Goal: Complete application form: Complete application form

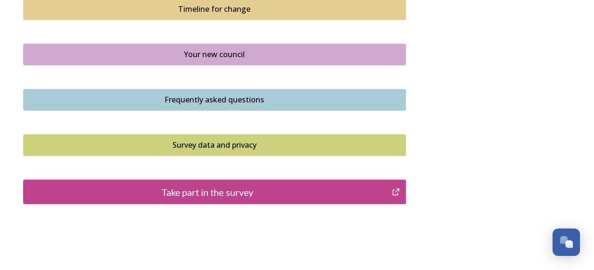
scroll to position [743, 0]
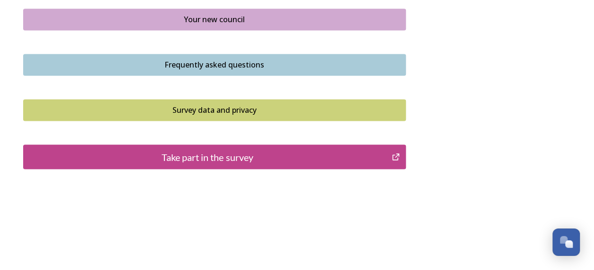
click at [208, 157] on div "Take part in the survey" at bounding box center [207, 157] width 359 height 14
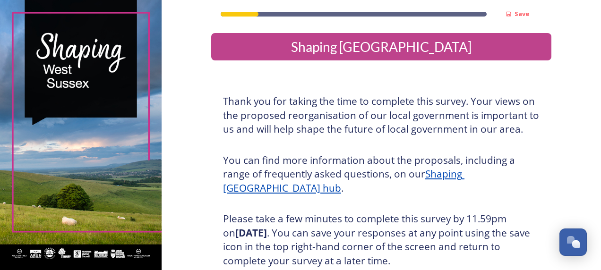
scroll to position [183, 0]
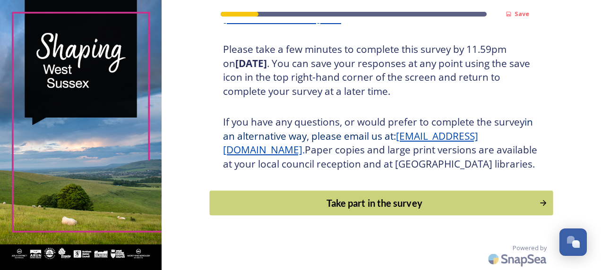
click at [344, 195] on button "Take part in the survey" at bounding box center [380, 203] width 343 height 25
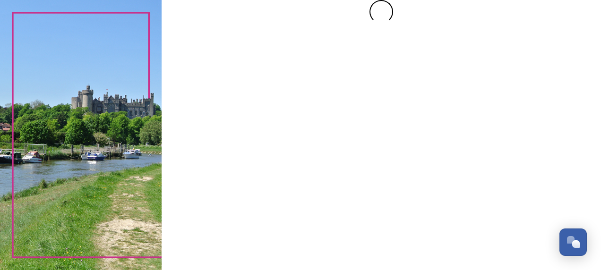
scroll to position [0, 0]
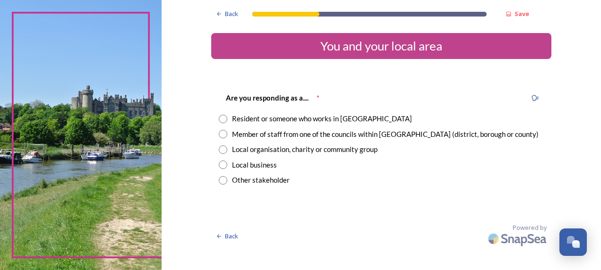
click at [224, 120] on input "radio" at bounding box center [223, 119] width 9 height 9
radio input "true"
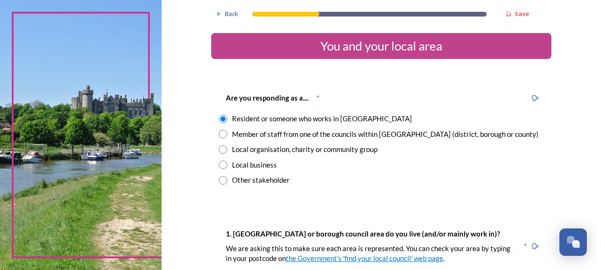
scroll to position [236, 0]
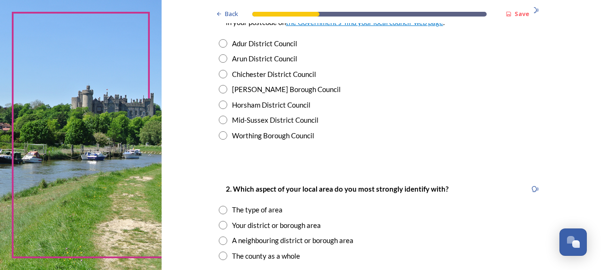
click at [222, 105] on input "radio" at bounding box center [223, 105] width 9 height 9
radio input "true"
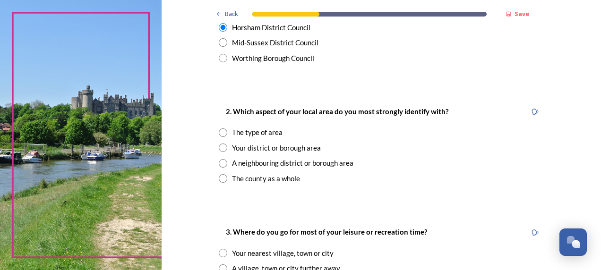
scroll to position [333, 0]
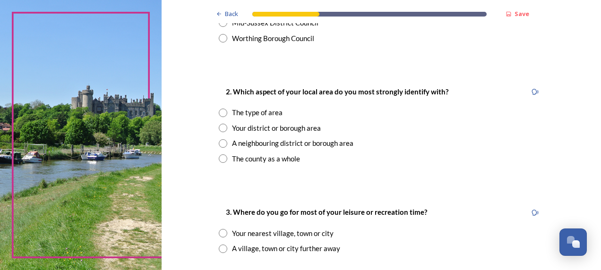
click at [220, 129] on input "radio" at bounding box center [223, 128] width 9 height 9
radio input "true"
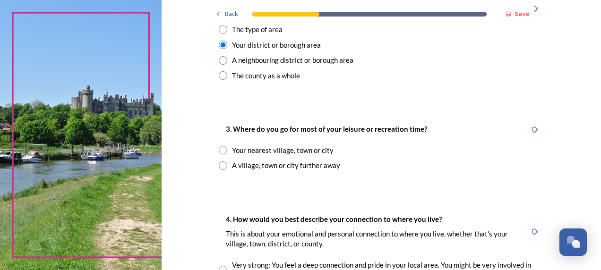
scroll to position [428, 0]
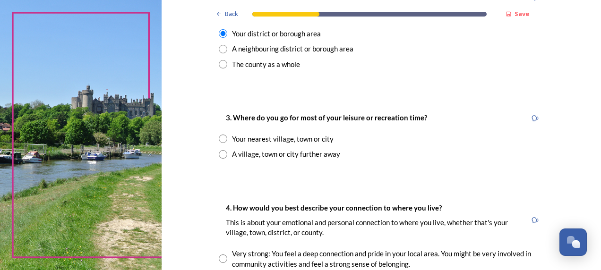
click at [219, 139] on input "radio" at bounding box center [223, 139] width 9 height 9
radio input "true"
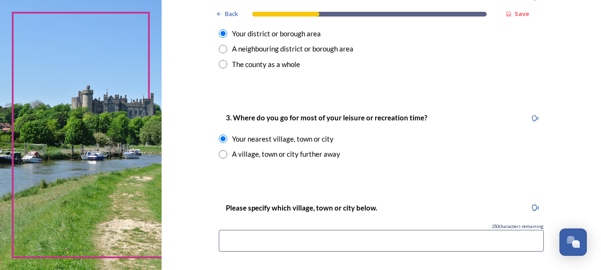
click at [272, 239] on input at bounding box center [381, 241] width 325 height 22
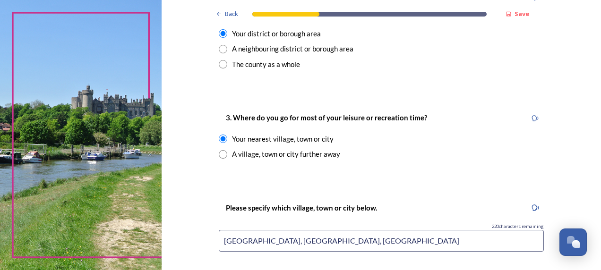
scroll to position [664, 0]
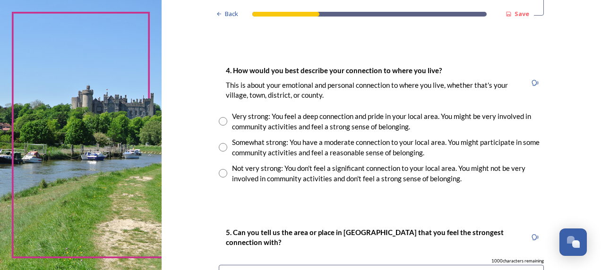
type input "[GEOGRAPHIC_DATA], [GEOGRAPHIC_DATA], [GEOGRAPHIC_DATA]"
click at [220, 148] on input "radio" at bounding box center [223, 147] width 9 height 9
radio input "true"
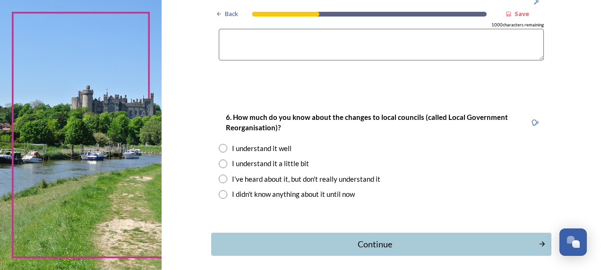
click at [257, 55] on textarea at bounding box center [381, 45] width 325 height 32
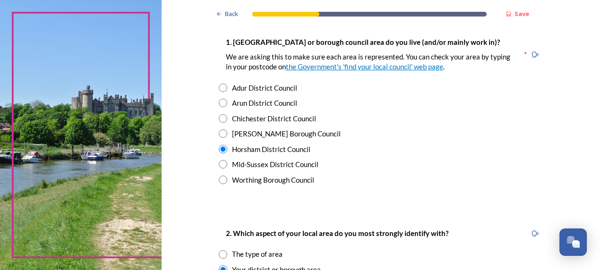
scroll to position [428, 0]
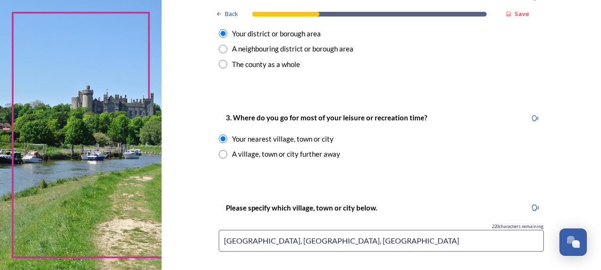
type textarea "[PERSON_NAME][GEOGRAPHIC_DATA], [GEOGRAPHIC_DATA]"
click at [297, 240] on input "[GEOGRAPHIC_DATA], [GEOGRAPHIC_DATA], [GEOGRAPHIC_DATA]" at bounding box center [381, 241] width 325 height 22
click at [348, 242] on input "[GEOGRAPHIC_DATA], [GEOGRAPHIC_DATA], [PERSON_NAME][GEOGRAPHIC_DATA] Steyning" at bounding box center [381, 241] width 325 height 22
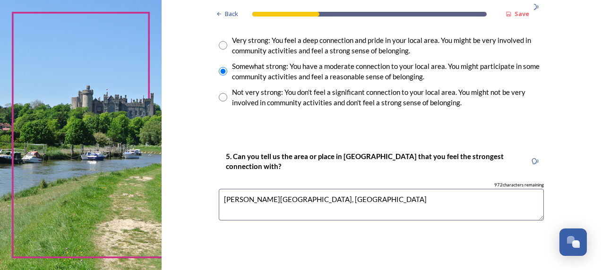
scroll to position [900, 0]
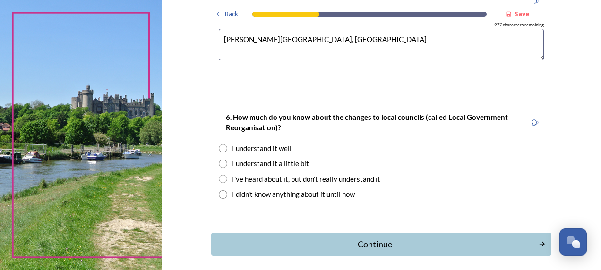
type input "[GEOGRAPHIC_DATA], [GEOGRAPHIC_DATA], [PERSON_NAME][GEOGRAPHIC_DATA], [GEOGRAPH…"
click at [221, 165] on input "radio" at bounding box center [223, 164] width 9 height 9
radio input "true"
click at [366, 247] on div "Continue" at bounding box center [374, 244] width 320 height 13
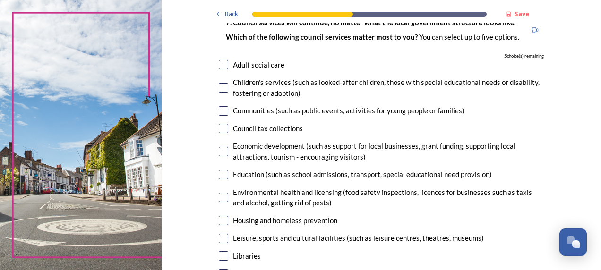
scroll to position [82, 0]
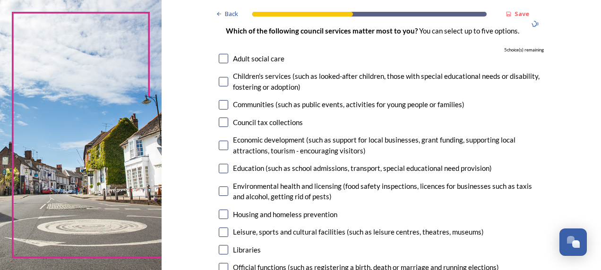
click at [223, 230] on input "checkbox" at bounding box center [223, 232] width 9 height 9
checkbox input "true"
click at [221, 248] on input "checkbox" at bounding box center [223, 249] width 9 height 9
checkbox input "true"
click at [220, 167] on input "checkbox" at bounding box center [223, 168] width 9 height 9
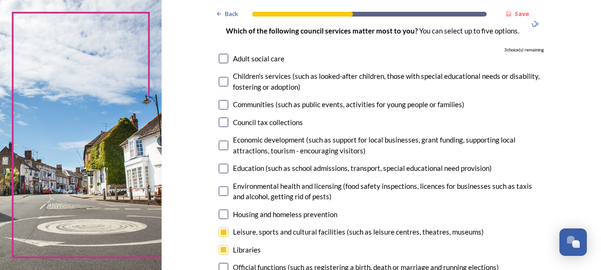
checkbox input "true"
click at [222, 122] on input "checkbox" at bounding box center [223, 122] width 9 height 9
checkbox input "true"
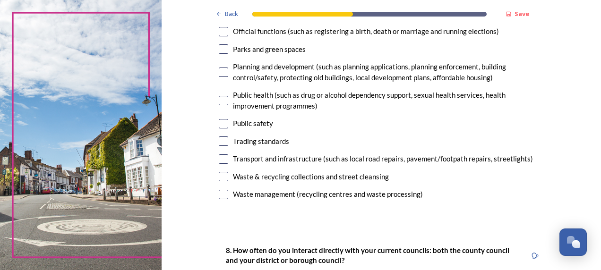
click at [222, 52] on input "checkbox" at bounding box center [223, 48] width 9 height 9
checkbox input "true"
click at [219, 72] on input "checkbox" at bounding box center [223, 72] width 9 height 9
checkbox input "false"
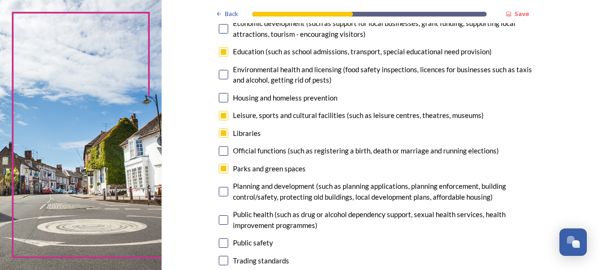
scroll to position [192, 0]
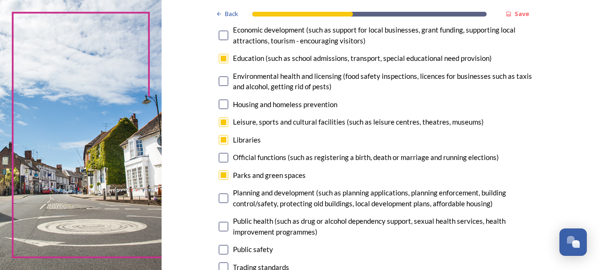
click at [219, 139] on input "checkbox" at bounding box center [223, 139] width 9 height 9
checkbox input "false"
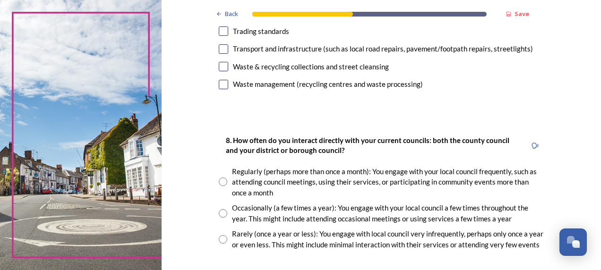
click at [219, 68] on input "checkbox" at bounding box center [223, 66] width 9 height 9
checkbox input "true"
click at [221, 83] on input "checkbox" at bounding box center [223, 84] width 9 height 9
click at [219, 82] on input "checkbox" at bounding box center [223, 84] width 9 height 9
checkbox input "false"
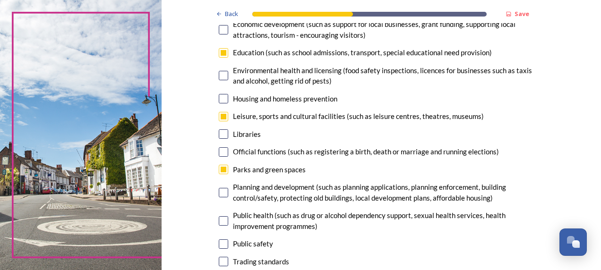
scroll to position [170, 0]
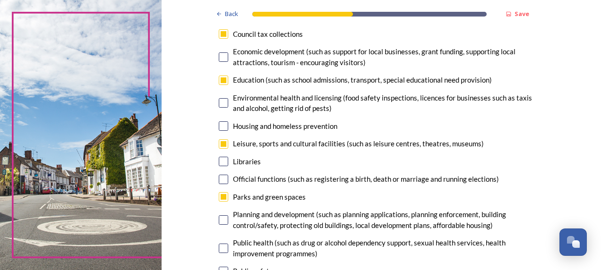
click at [220, 145] on input "checkbox" at bounding box center [223, 143] width 9 height 9
checkbox input "false"
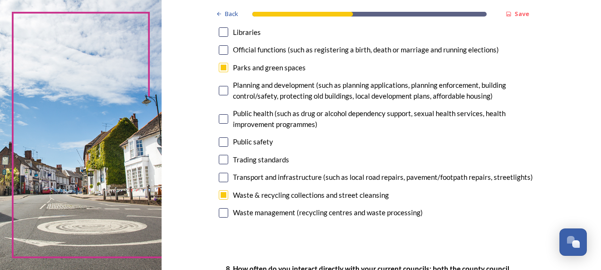
scroll to position [302, 0]
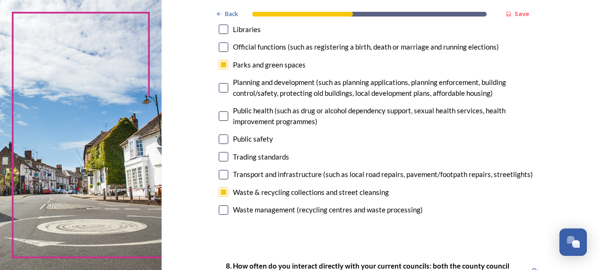
click at [219, 209] on input "checkbox" at bounding box center [223, 209] width 9 height 9
checkbox input "true"
click at [220, 88] on input "checkbox" at bounding box center [223, 87] width 9 height 9
checkbox input "false"
click at [219, 64] on input "checkbox" at bounding box center [223, 64] width 9 height 9
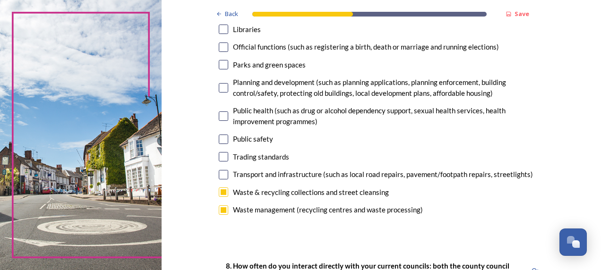
click at [221, 66] on input "checkbox" at bounding box center [223, 64] width 9 height 9
checkbox input "true"
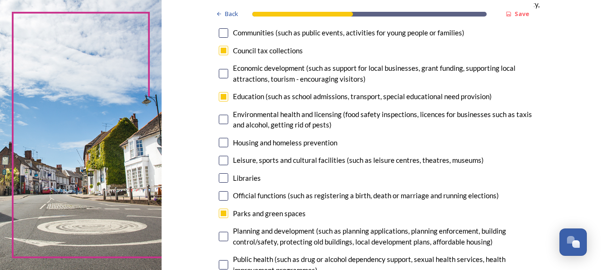
scroll to position [152, 0]
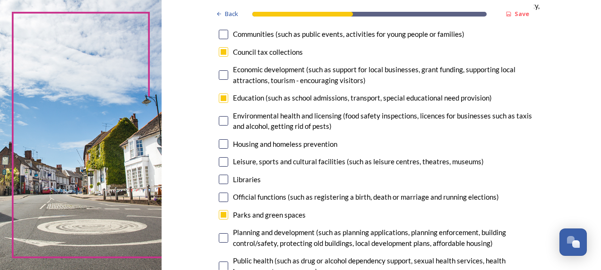
click at [221, 52] on input "checkbox" at bounding box center [223, 51] width 9 height 9
checkbox input "false"
drag, startPoint x: 592, startPoint y: 93, endPoint x: 599, endPoint y: 113, distance: 21.8
click at [599, 113] on div "Back Save Your local services 7. Council services will continue, no matter what…" at bounding box center [381, 135] width 439 height 270
copy div "Environmental health and licensing (food safety inspections, licences for busin…"
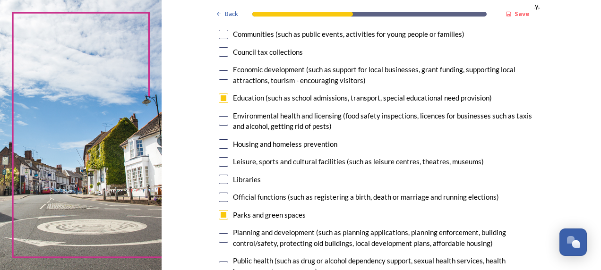
click at [529, 140] on div "Housing and homeless prevention" at bounding box center [381, 144] width 325 height 11
checkbox input "true"
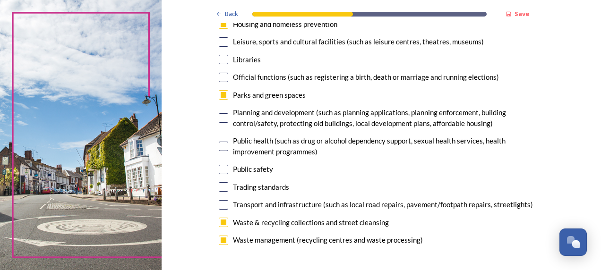
scroll to position [281, 0]
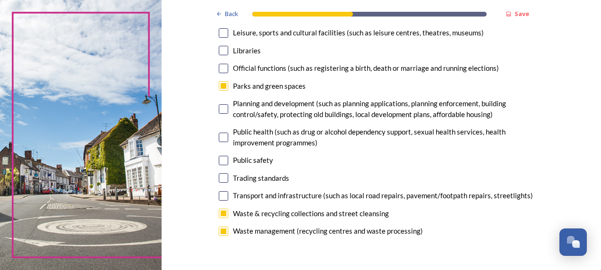
click at [221, 160] on input "checkbox" at bounding box center [223, 160] width 9 height 9
checkbox input "false"
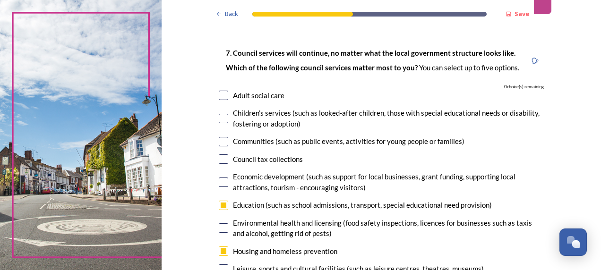
click at [224, 251] on input "checkbox" at bounding box center [223, 251] width 9 height 9
checkbox input "false"
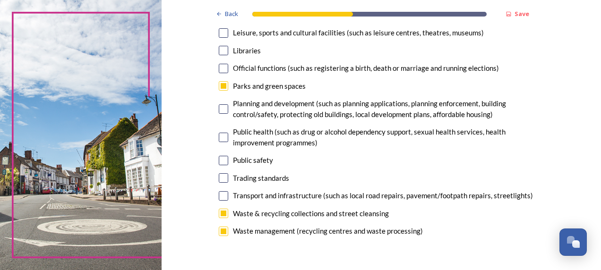
click at [219, 161] on input "checkbox" at bounding box center [223, 160] width 9 height 9
checkbox input "true"
click at [223, 112] on input "checkbox" at bounding box center [223, 108] width 9 height 9
click at [219, 108] on input "checkbox" at bounding box center [223, 108] width 9 height 9
checkbox input "false"
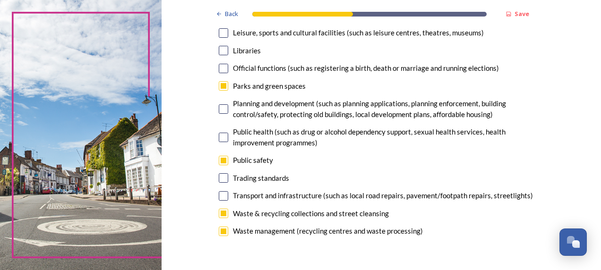
scroll to position [517, 0]
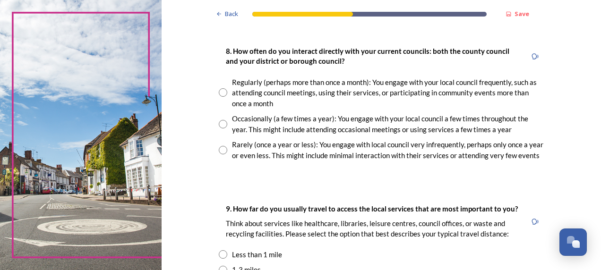
click at [222, 123] on input "radio" at bounding box center [223, 124] width 9 height 9
radio input "true"
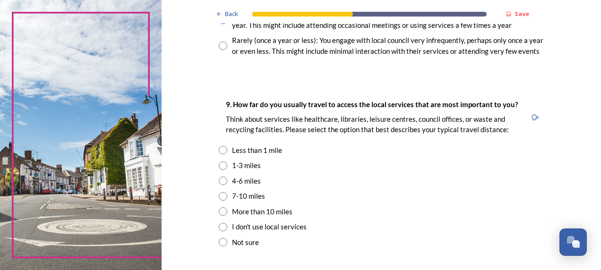
scroll to position [632, 0]
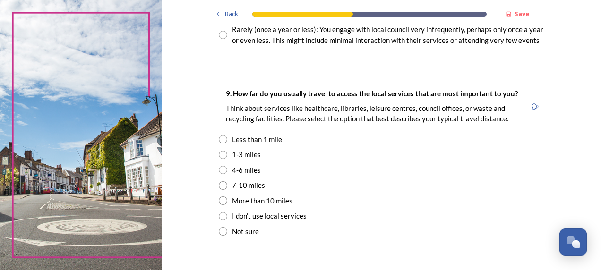
click at [219, 170] on input "radio" at bounding box center [223, 170] width 9 height 9
radio input "true"
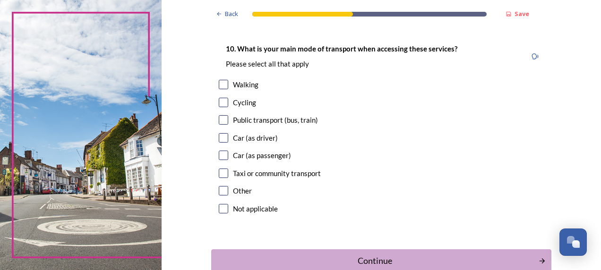
click at [223, 140] on input "checkbox" at bounding box center [223, 137] width 9 height 9
checkbox input "true"
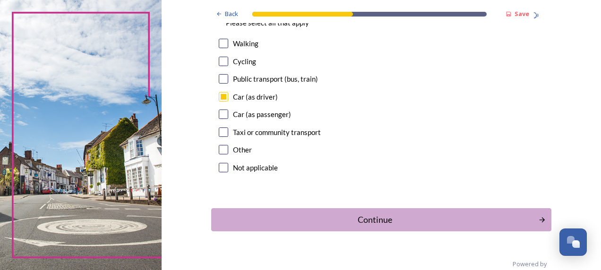
scroll to position [925, 0]
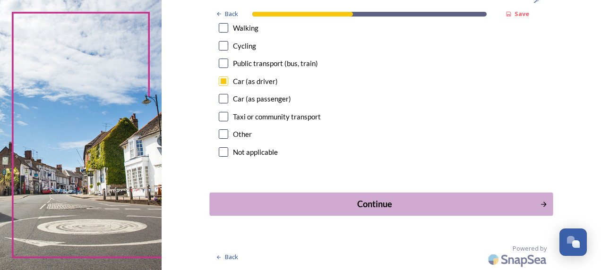
click at [354, 194] on button "Continue" at bounding box center [380, 204] width 343 height 23
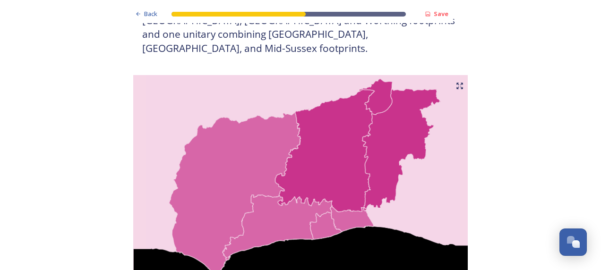
scroll to position [1181, 0]
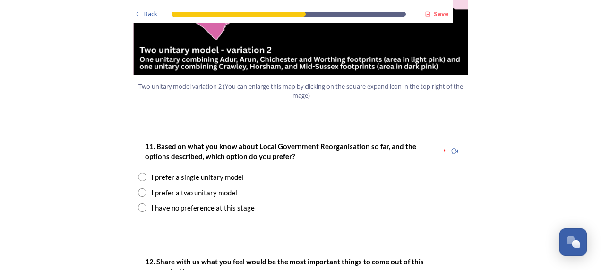
click at [141, 204] on input "radio" at bounding box center [142, 208] width 9 height 9
radio input "true"
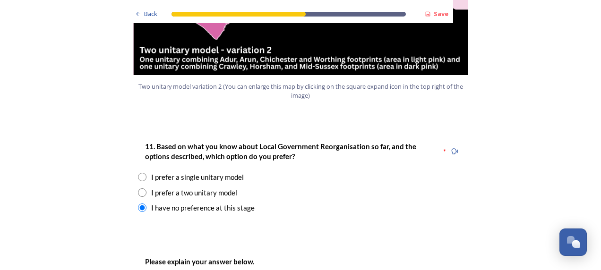
scroll to position [1417, 0]
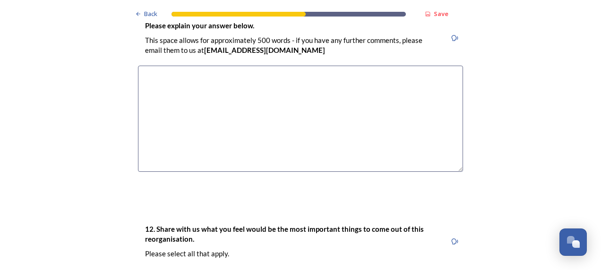
click at [225, 102] on textarea at bounding box center [300, 119] width 325 height 106
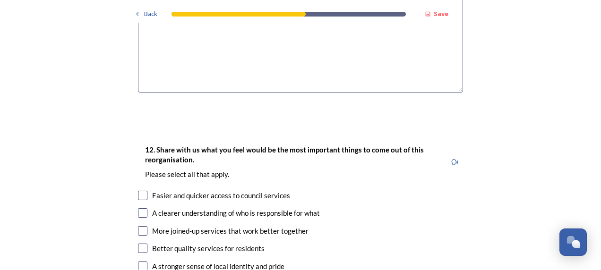
scroll to position [1567, 0]
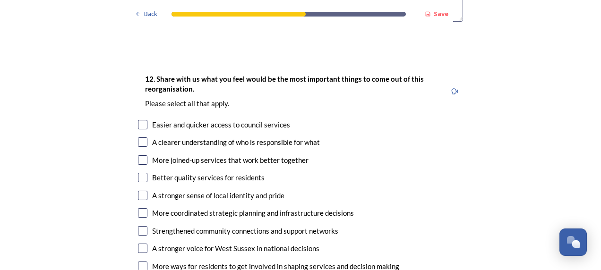
type textarea "not enough information on impact different models will have"
click at [142, 120] on input "checkbox" at bounding box center [142, 124] width 9 height 9
checkbox input "true"
click at [140, 137] on input "checkbox" at bounding box center [142, 141] width 9 height 9
checkbox input "true"
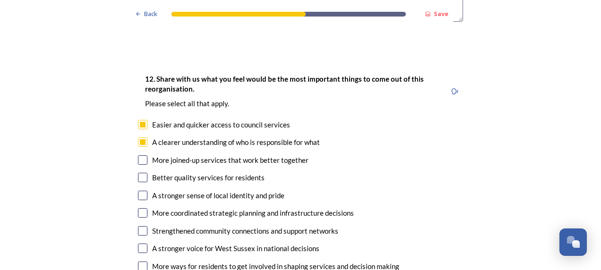
click at [139, 155] on input "checkbox" at bounding box center [142, 159] width 9 height 9
checkbox input "true"
click at [140, 173] on input "checkbox" at bounding box center [142, 177] width 9 height 9
checkbox input "true"
click at [138, 191] on input "checkbox" at bounding box center [142, 195] width 9 height 9
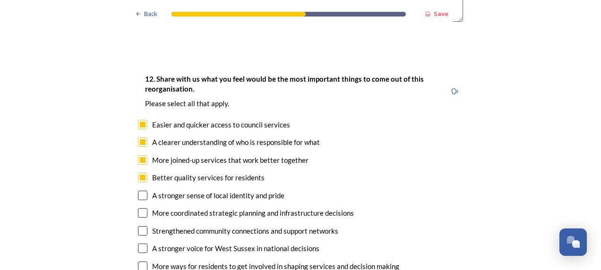
checkbox input "true"
click at [138, 179] on div "12. Share with us what you feel would be the most important things to come out …" at bounding box center [300, 191] width 340 height 255
click at [140, 208] on input "checkbox" at bounding box center [142, 212] width 9 height 9
checkbox input "true"
click at [141, 196] on div "12. Share with us what you feel would be the most important things to come out …" at bounding box center [300, 191] width 340 height 255
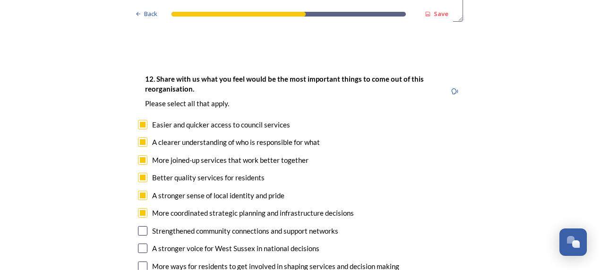
click at [141, 226] on input "checkbox" at bounding box center [142, 230] width 9 height 9
checkbox input "true"
click at [139, 244] on input "checkbox" at bounding box center [142, 248] width 9 height 9
checkbox input "true"
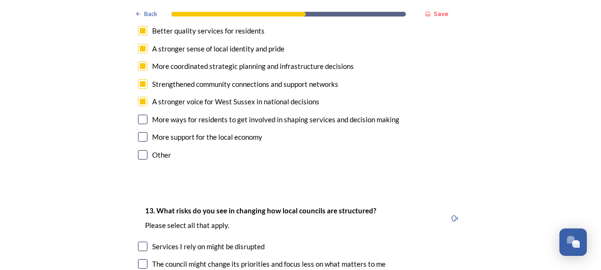
scroll to position [1754, 0]
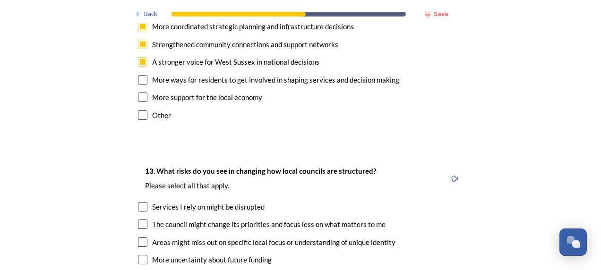
click at [141, 75] on input "checkbox" at bounding box center [142, 79] width 9 height 9
checkbox input "true"
click at [141, 93] on input "checkbox" at bounding box center [142, 97] width 9 height 9
checkbox input "true"
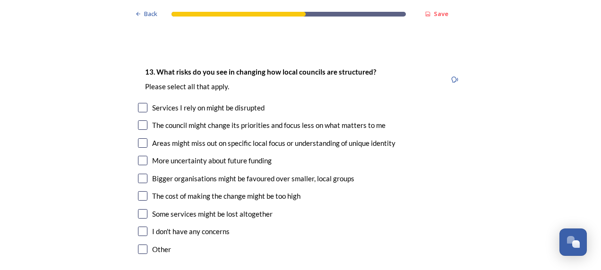
scroll to position [1861, 0]
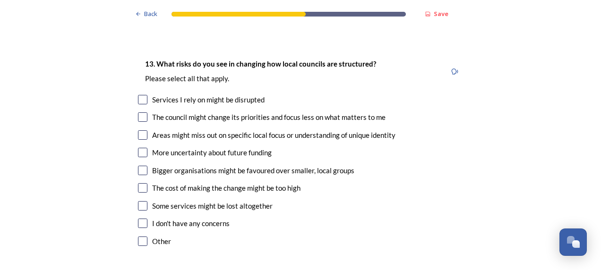
click at [138, 95] on input "checkbox" at bounding box center [142, 99] width 9 height 9
checkbox input "true"
click at [138, 130] on input "checkbox" at bounding box center [142, 134] width 9 height 9
checkbox input "true"
click at [140, 183] on input "checkbox" at bounding box center [142, 187] width 9 height 9
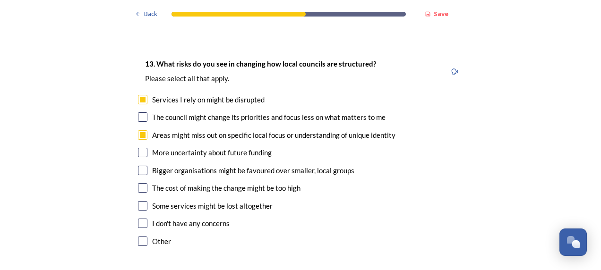
checkbox input "true"
click at [139, 166] on input "checkbox" at bounding box center [142, 170] width 9 height 9
checkbox input "true"
click at [142, 201] on input "checkbox" at bounding box center [142, 205] width 9 height 9
checkbox input "true"
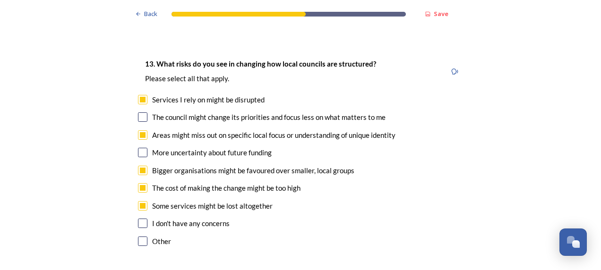
scroll to position [2097, 0]
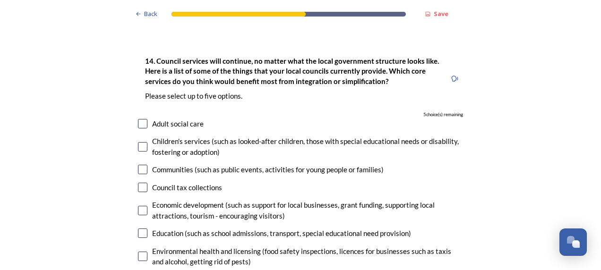
click at [139, 206] on input "checkbox" at bounding box center [142, 210] width 9 height 9
checkbox input "true"
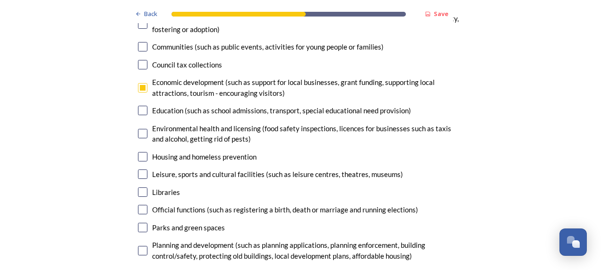
scroll to position [2232, 0]
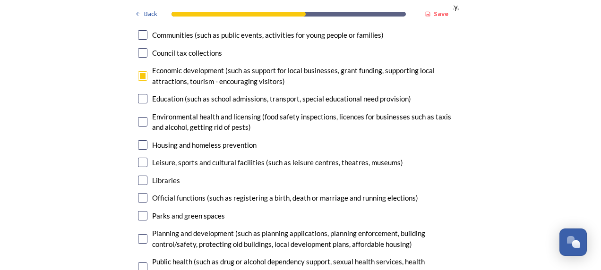
click at [142, 234] on input "checkbox" at bounding box center [142, 238] width 9 height 9
checkbox input "true"
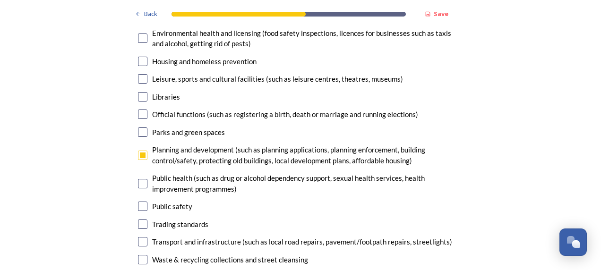
scroll to position [2331, 0]
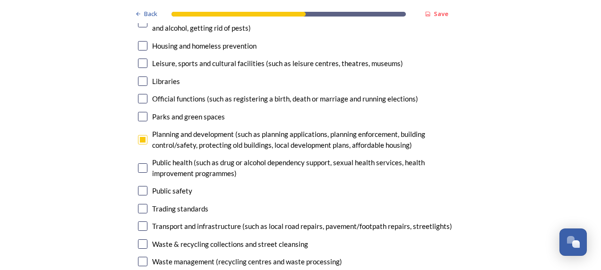
click at [138, 204] on input "checkbox" at bounding box center [142, 208] width 9 height 9
checkbox input "true"
click at [139, 222] on input "checkbox" at bounding box center [142, 226] width 9 height 9
checkbox input "true"
click at [139, 239] on input "checkbox" at bounding box center [142, 243] width 9 height 9
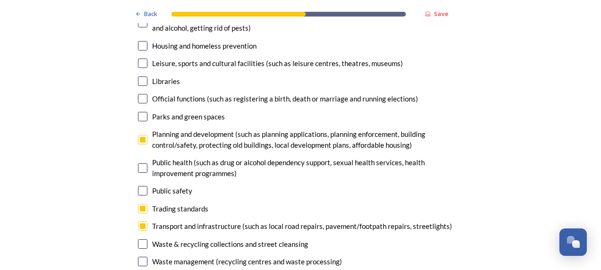
checkbox input "true"
click at [143, 257] on input "checkbox" at bounding box center [142, 261] width 9 height 9
click at [141, 257] on input "checkbox" at bounding box center [142, 261] width 9 height 9
checkbox input "false"
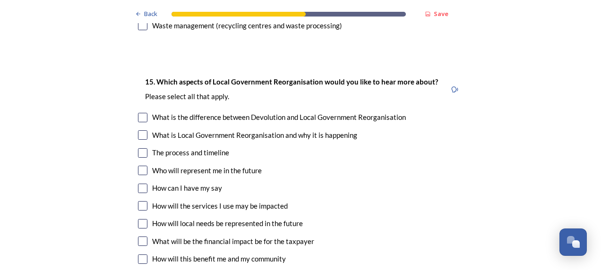
scroll to position [2803, 0]
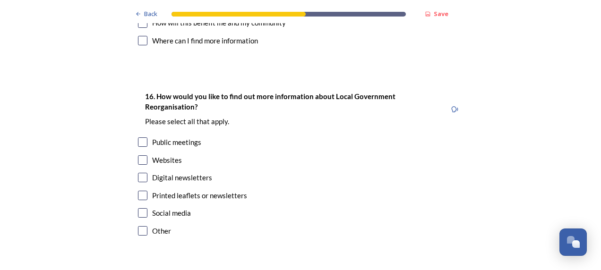
click at [140, 137] on input "checkbox" at bounding box center [142, 141] width 9 height 9
checkbox input "true"
click at [140, 155] on input "checkbox" at bounding box center [142, 159] width 9 height 9
checkbox input "true"
click at [139, 173] on input "checkbox" at bounding box center [142, 177] width 9 height 9
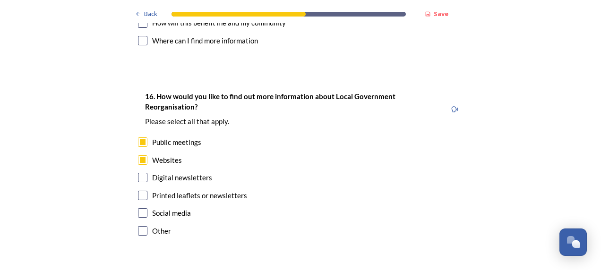
checkbox input "true"
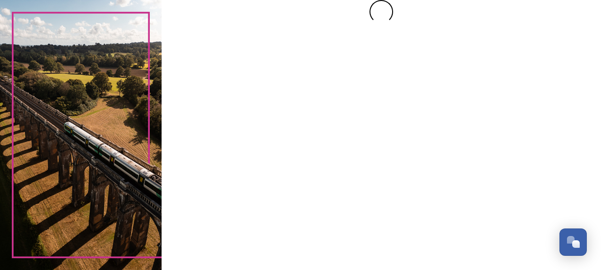
scroll to position [0, 0]
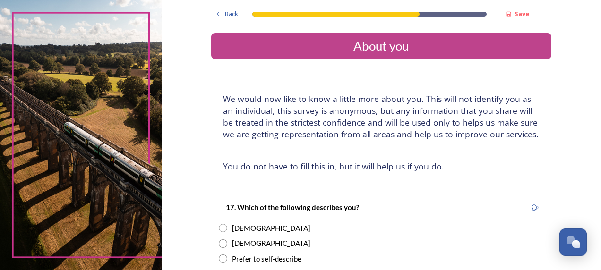
click at [219, 228] on input "radio" at bounding box center [223, 228] width 9 height 9
radio input "true"
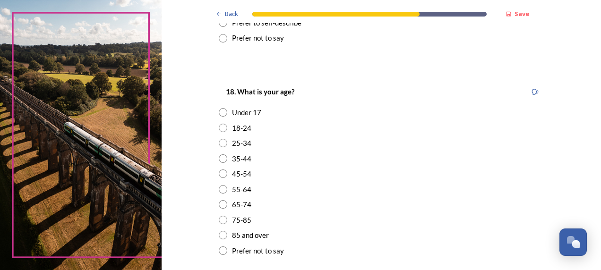
click at [220, 144] on input "radio" at bounding box center [223, 143] width 9 height 9
radio input "true"
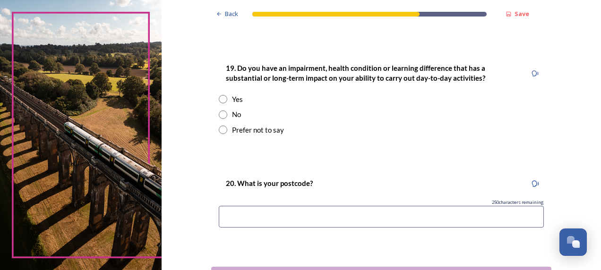
click at [219, 112] on input "radio" at bounding box center [223, 115] width 9 height 9
radio input "true"
click at [251, 200] on div "250 characters remaining" at bounding box center [381, 202] width 325 height 7
click at [254, 211] on input at bounding box center [381, 217] width 325 height 22
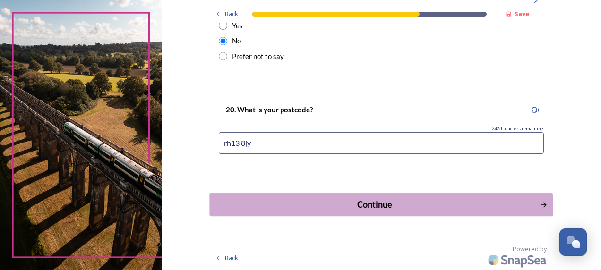
type input "rh13 8jy"
click at [317, 200] on div "Continue" at bounding box center [374, 204] width 320 height 13
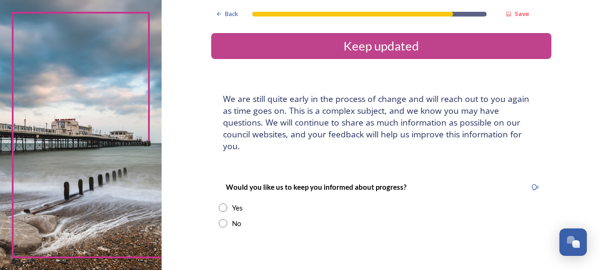
click at [225, 203] on div "Yes" at bounding box center [381, 208] width 325 height 11
radio input "true"
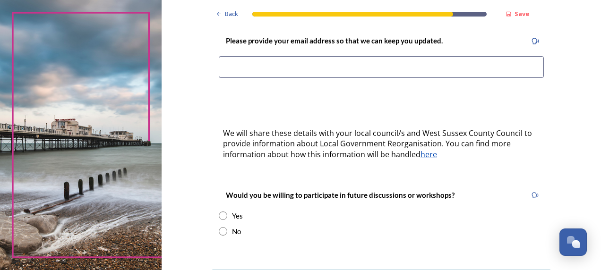
click at [274, 60] on input at bounding box center [381, 67] width 325 height 22
type input "[PERSON_NAME][EMAIL_ADDRESS][DOMAIN_NAME]"
click at [334, 197] on div "Would you be willing to participate in future discussions or workshops? Yes No" at bounding box center [381, 213] width 340 height 66
click at [221, 212] on input "radio" at bounding box center [223, 216] width 9 height 9
radio input "true"
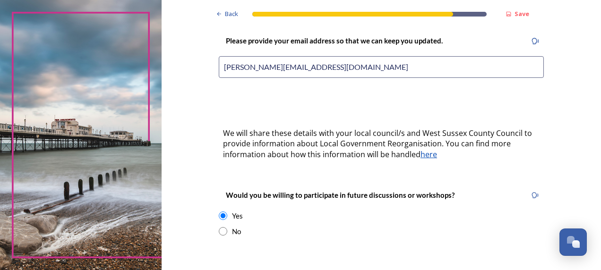
scroll to position [465, 0]
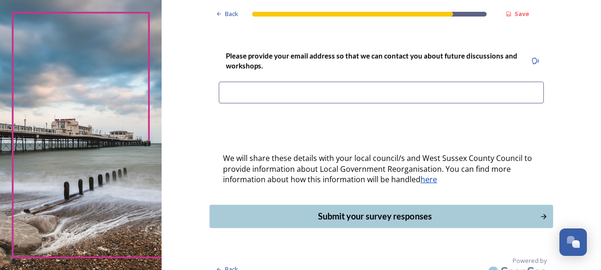
click at [380, 210] on div "Submit your survey responses" at bounding box center [374, 216] width 320 height 13
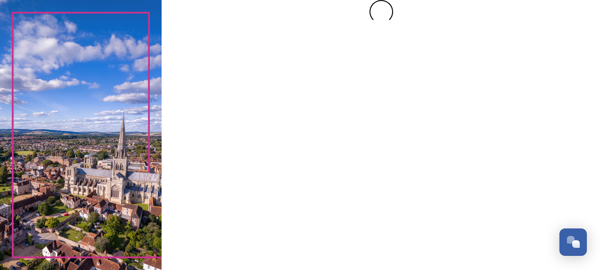
scroll to position [0, 0]
